Goal: Check status

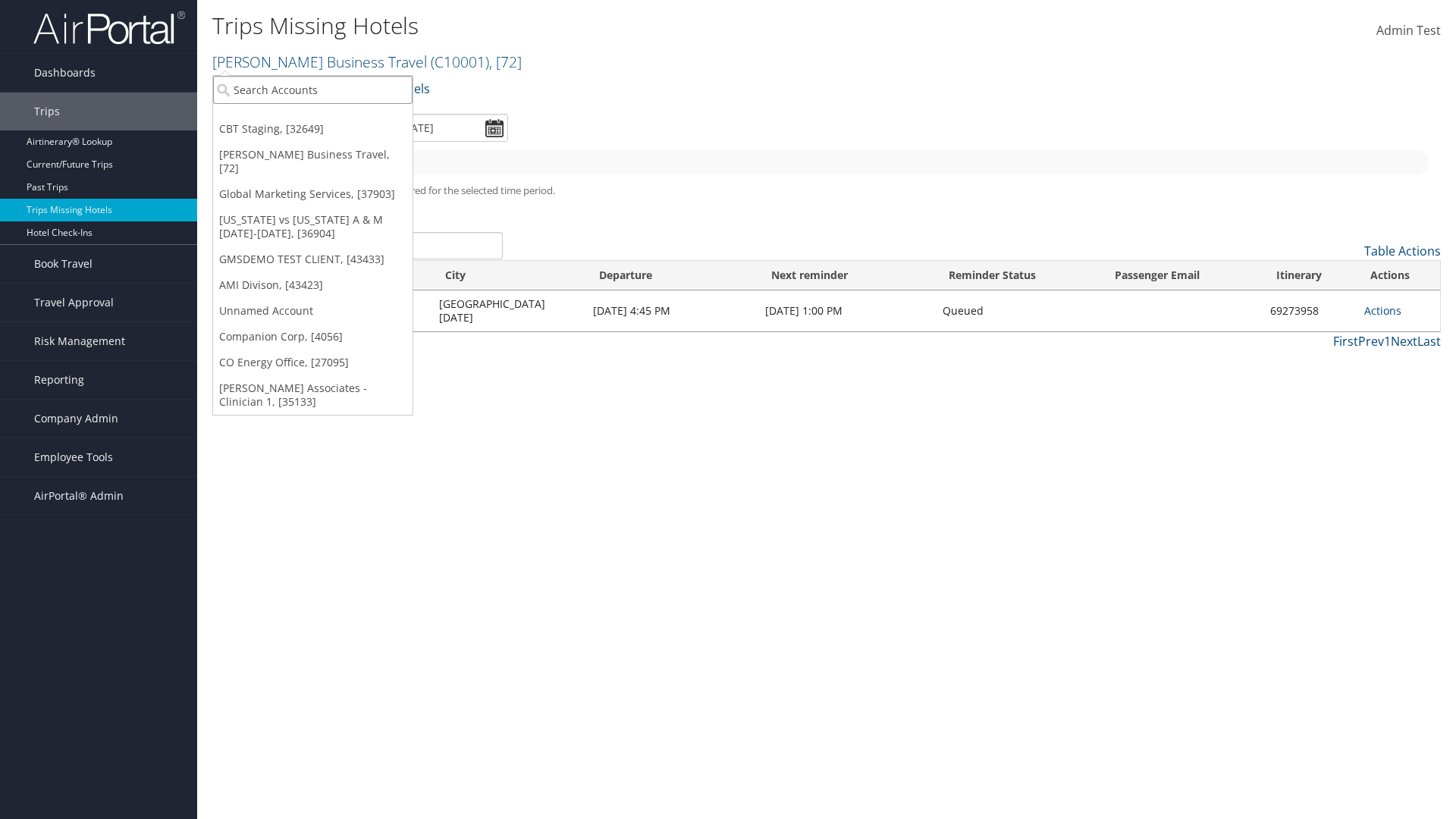
click at [312, 90] on input "search" at bounding box center [312, 90] width 199 height 28
type input "[PERSON_NAME] Business Travel"
click at [334, 131] on div "Account" at bounding box center [334, 130] width 258 height 13
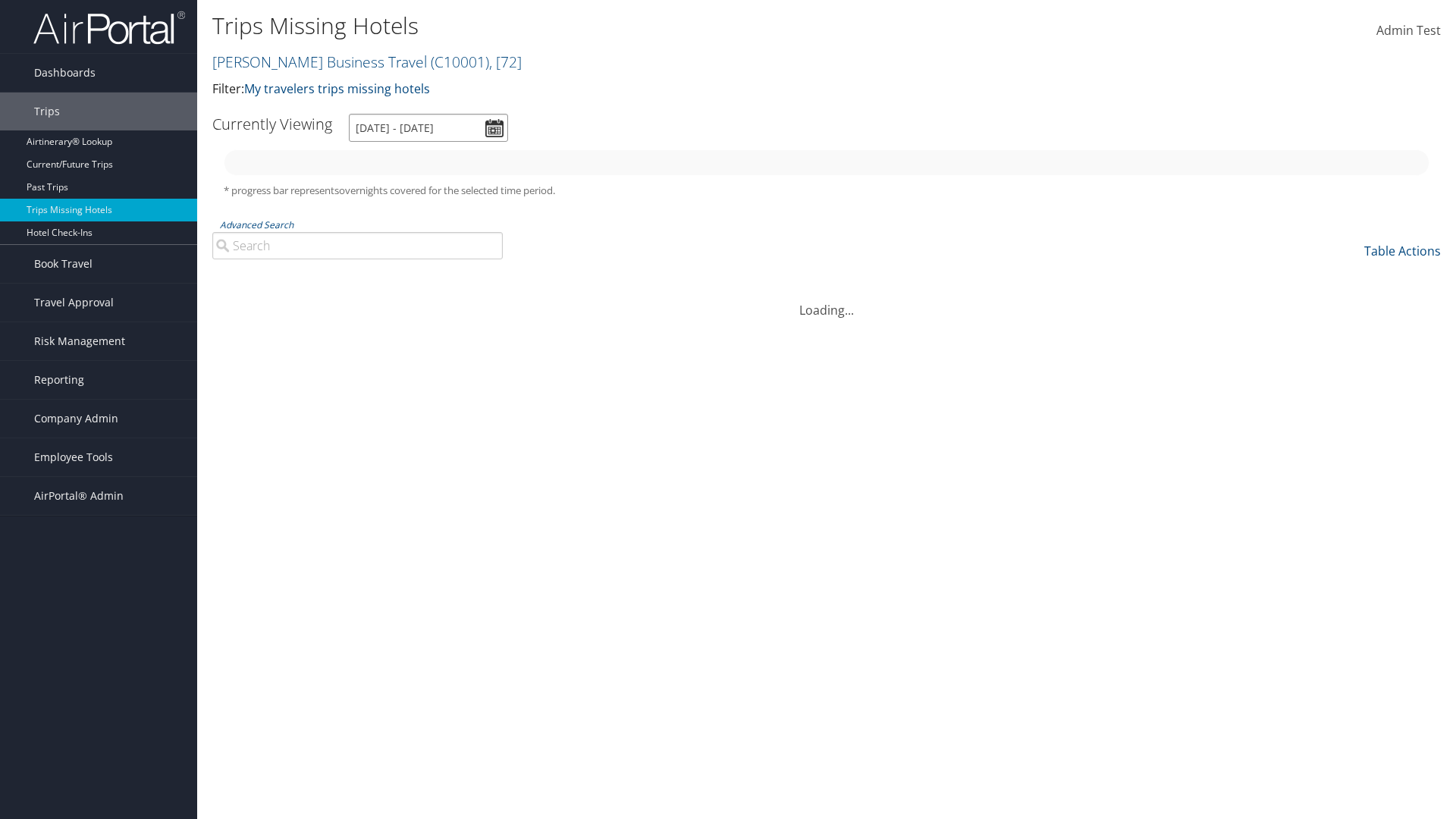
click at [429, 127] on input "[DATE] - [DATE]" at bounding box center [428, 128] width 159 height 28
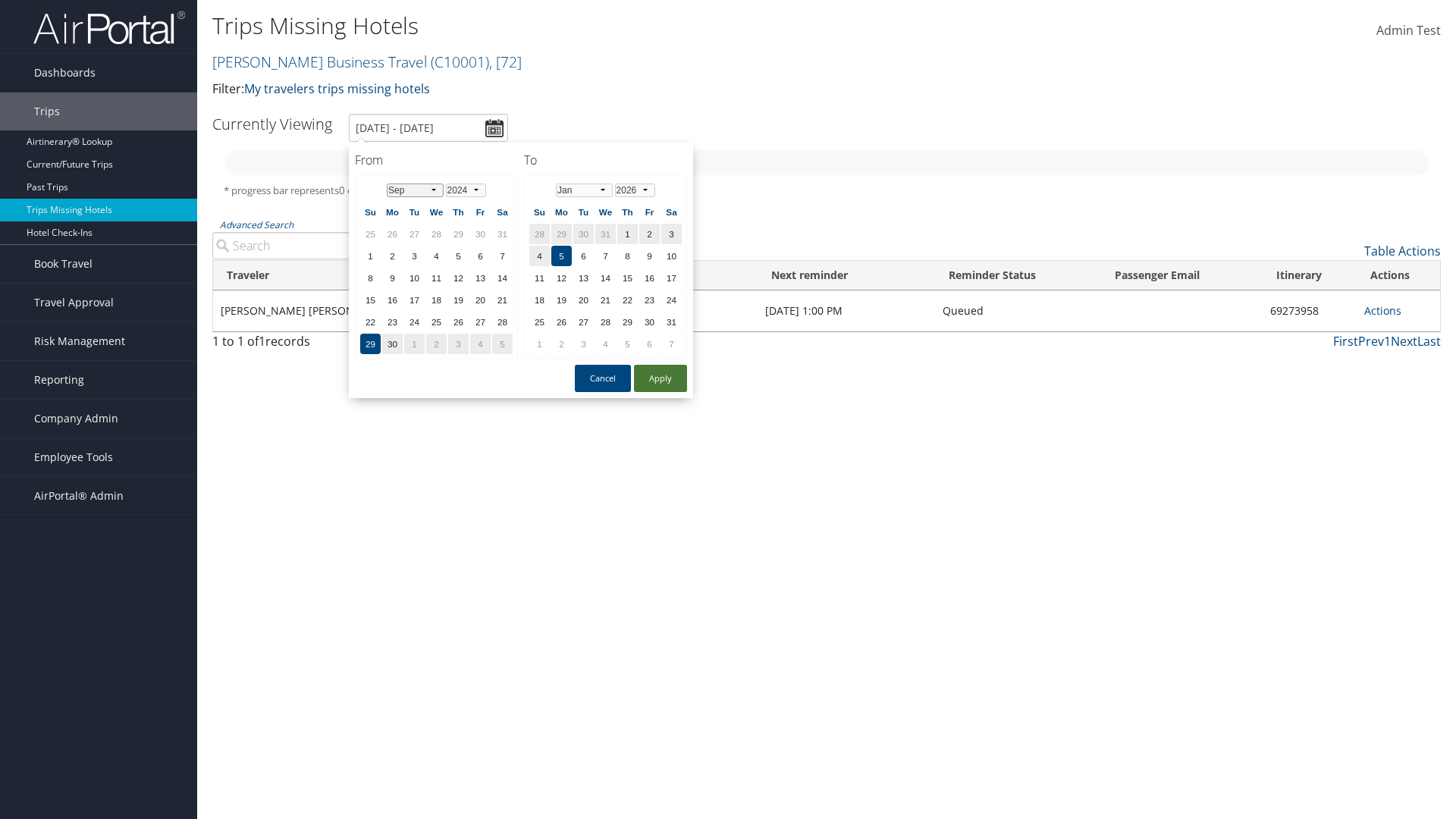
click at [414, 189] on select "Jan Feb Mar Apr May Jun [DATE] Aug Sep Oct Nov Dec" at bounding box center [415, 190] width 57 height 13
click at [660, 378] on button "Apply" at bounding box center [661, 378] width 53 height 27
type input "[DATE] - [DATE]"
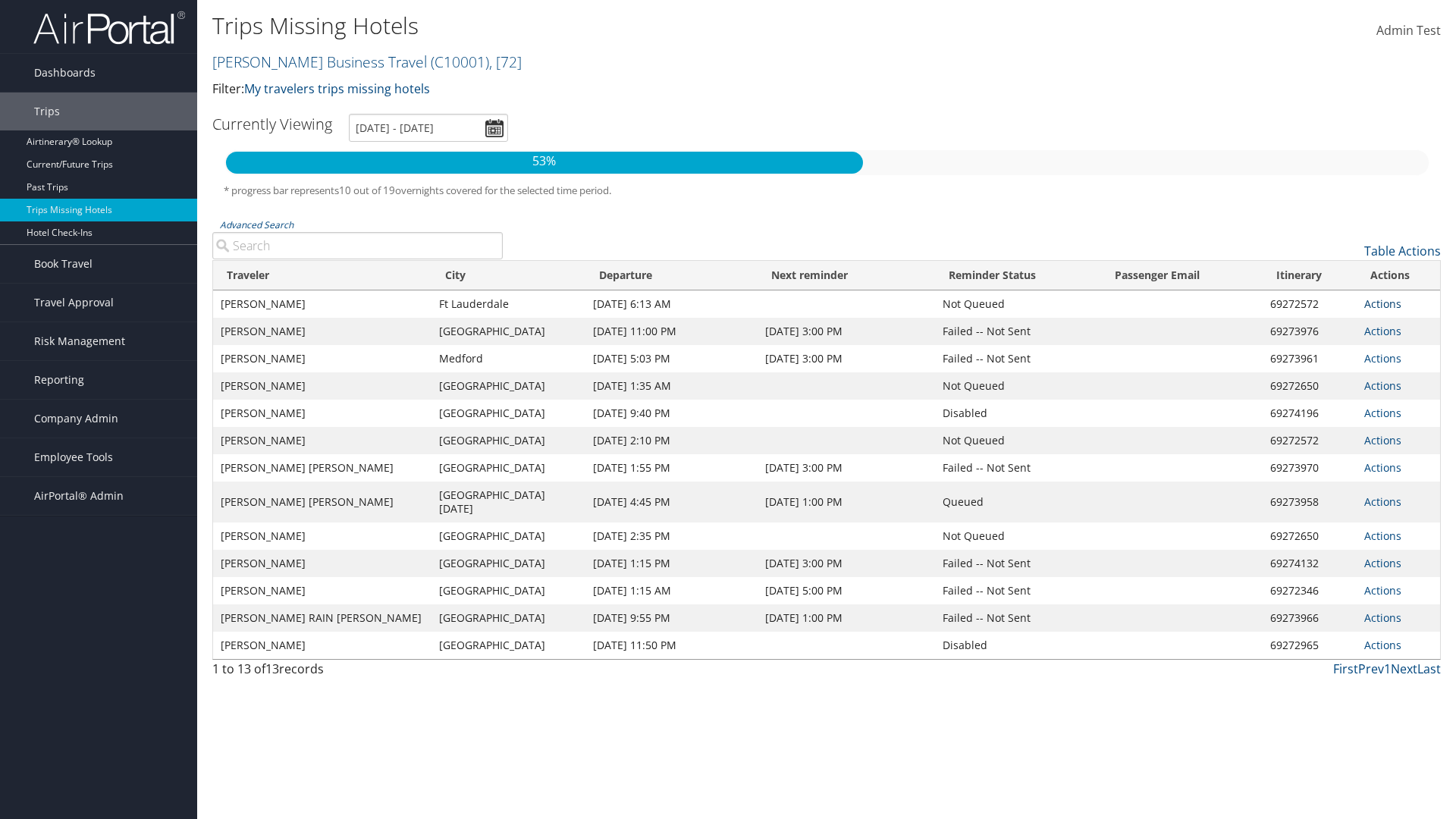
click at [1382, 303] on link "Actions" at bounding box center [1382, 304] width 37 height 14
click at [1399, 333] on link "View Itinerary" at bounding box center [1400, 333] width 71 height 39
